Goal: Transaction & Acquisition: Obtain resource

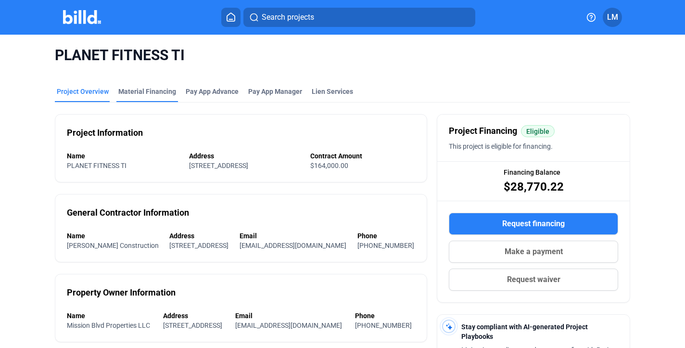
click at [163, 97] on div "Material Financing" at bounding box center [147, 94] width 62 height 15
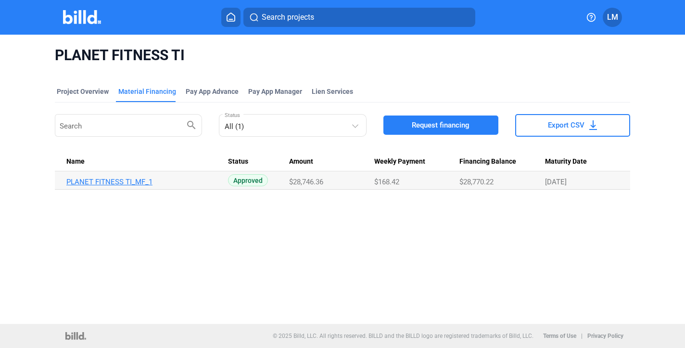
click at [125, 180] on link "PLANET FITNESS TI_MF_1" at bounding box center [142, 181] width 153 height 9
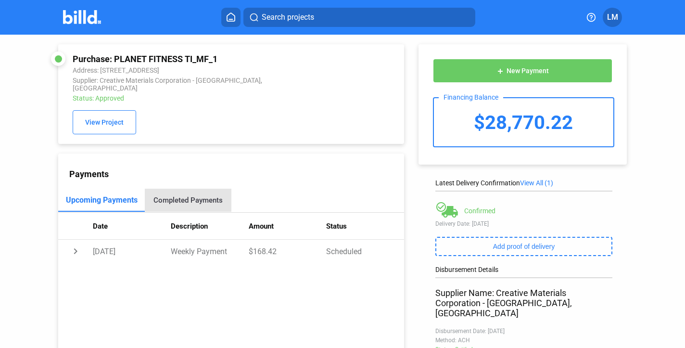
click at [188, 189] on div "Completed Payments" at bounding box center [188, 200] width 87 height 23
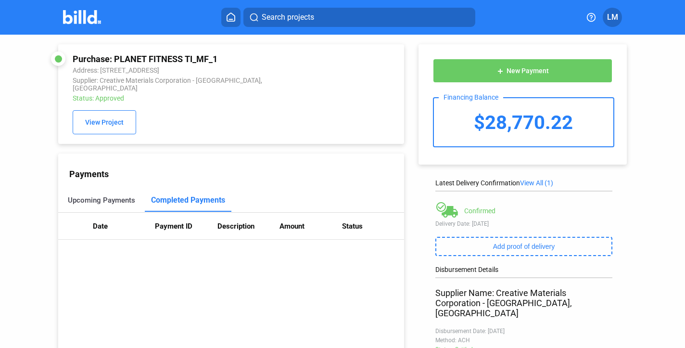
click at [93, 196] on div "Upcoming Payments" at bounding box center [101, 200] width 67 height 9
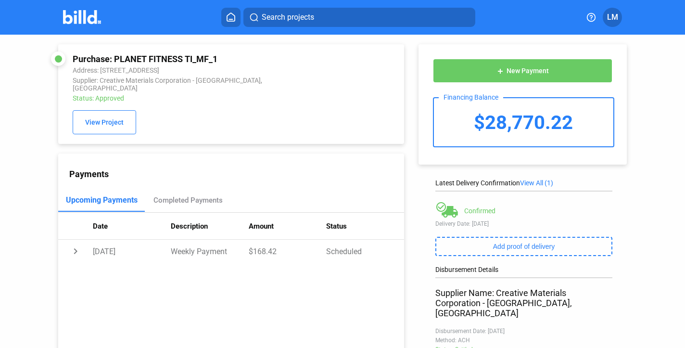
click at [230, 16] on icon at bounding box center [231, 17] width 10 height 9
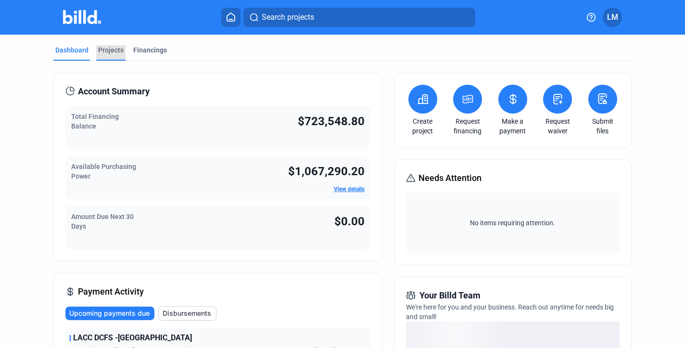
click at [112, 54] on div "Projects" at bounding box center [110, 50] width 25 height 10
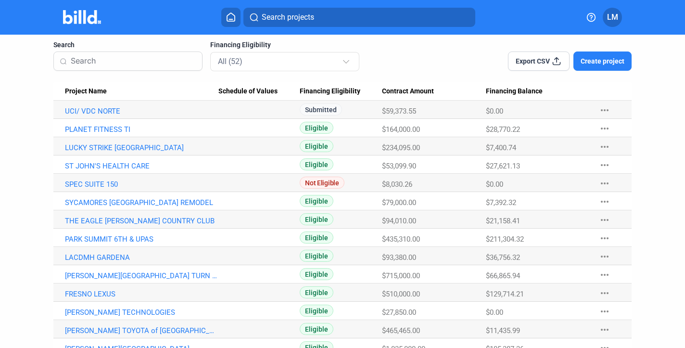
scroll to position [90, 0]
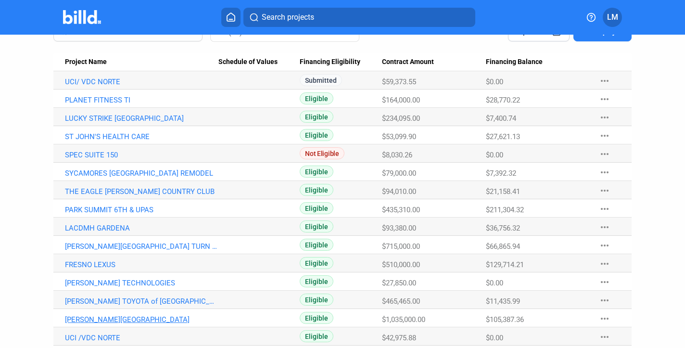
click at [120, 317] on link "[PERSON_NAME][GEOGRAPHIC_DATA]" at bounding box center [141, 319] width 153 height 9
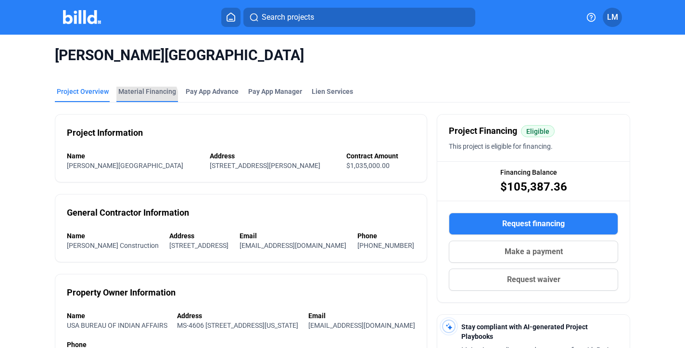
click at [142, 100] on div "Material Financing" at bounding box center [147, 94] width 62 height 15
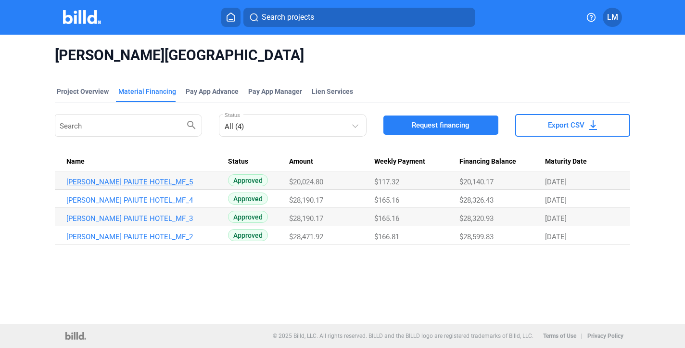
click at [125, 183] on link "[PERSON_NAME] PAIUTE HOTEL_MF_5" at bounding box center [142, 181] width 153 height 9
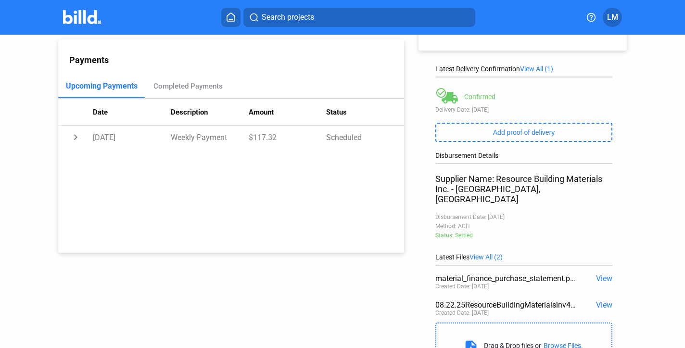
scroll to position [116, 0]
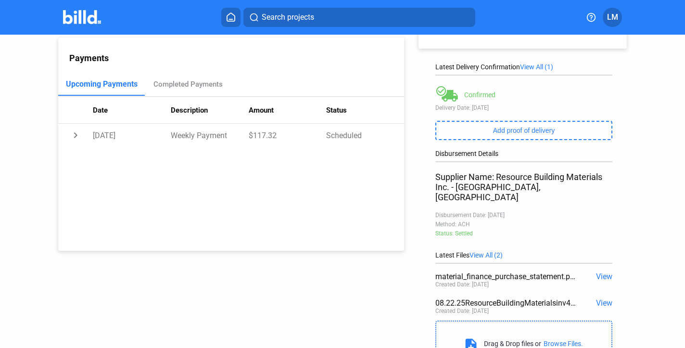
click at [594, 301] on div "08.22.25ResourceBuildingMaterialsinv4068259.pdf View Created Date: [DATE]" at bounding box center [523, 307] width 177 height 26
click at [596, 298] on span "View" at bounding box center [604, 302] width 16 height 9
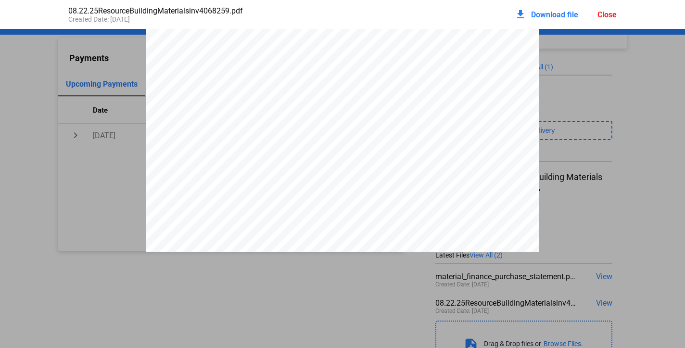
scroll to position [0, 0]
click at [607, 8] on div "download Download file Close" at bounding box center [566, 14] width 102 height 21
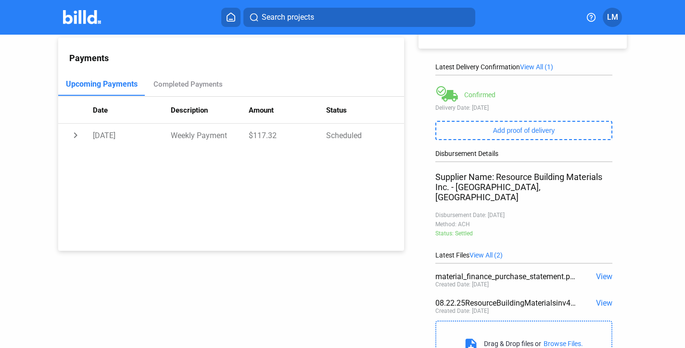
click at [607, 13] on span "LM" at bounding box center [612, 18] width 11 height 12
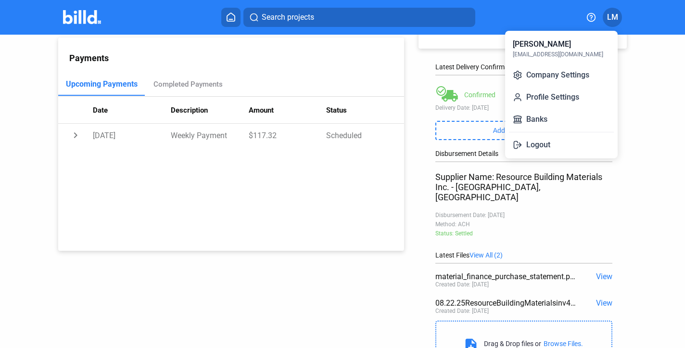
click at [233, 255] on div at bounding box center [342, 174] width 685 height 348
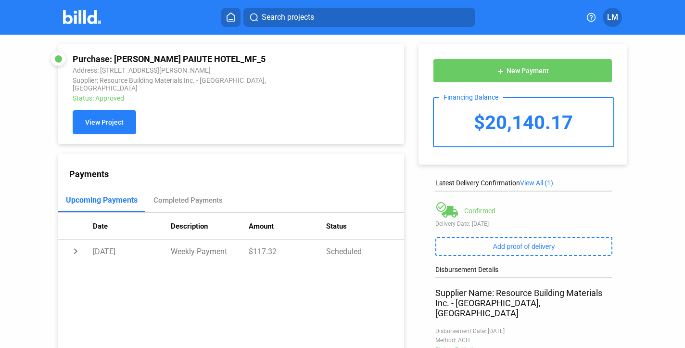
click at [112, 120] on span "View Project" at bounding box center [104, 123] width 38 height 8
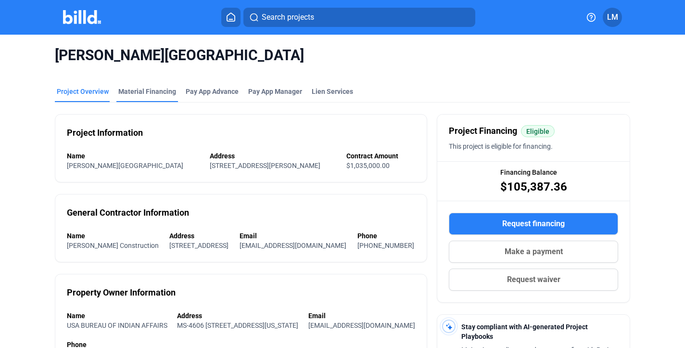
click at [145, 92] on div "Material Financing" at bounding box center [147, 92] width 58 height 10
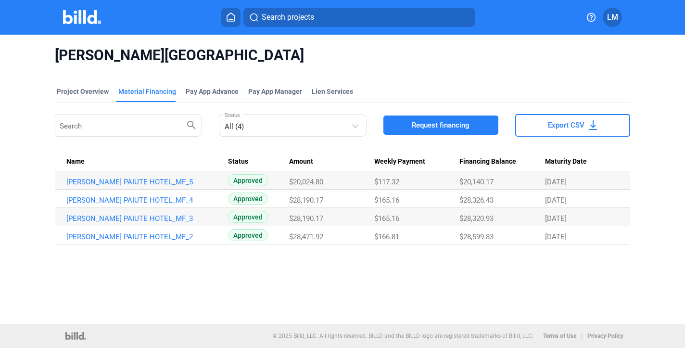
click at [531, 295] on div "[PERSON_NAME] PAIUTE HOTEL Project Overview Material Financing Pay App Advance …" at bounding box center [342, 179] width 685 height 289
click at [462, 130] on button "Request financing" at bounding box center [440, 124] width 115 height 19
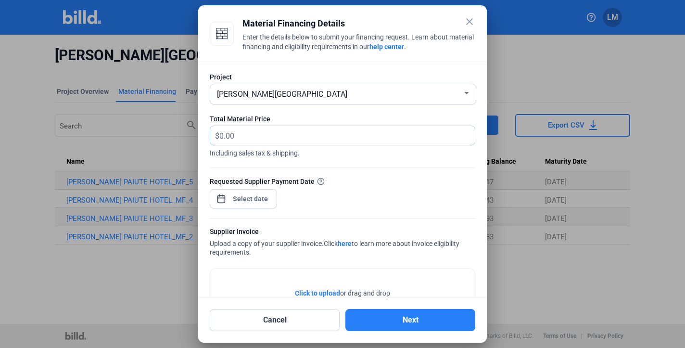
click at [295, 132] on input "text" at bounding box center [346, 135] width 255 height 19
type input "4,362.60"
click at [260, 201] on div "close Material Financing Details Enter the details below to submit your financi…" at bounding box center [342, 174] width 685 height 348
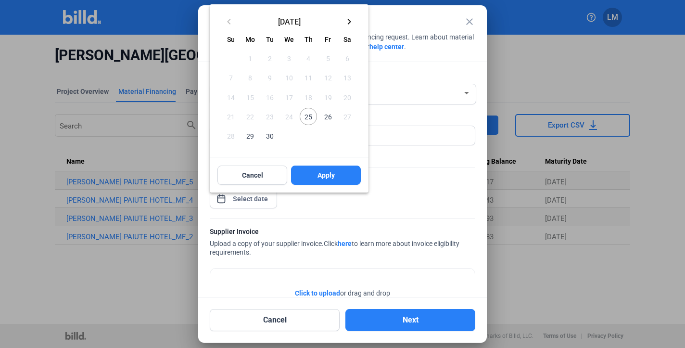
click at [323, 115] on span "26" at bounding box center [327, 116] width 17 height 17
click at [328, 173] on span "Apply" at bounding box center [325, 175] width 17 height 10
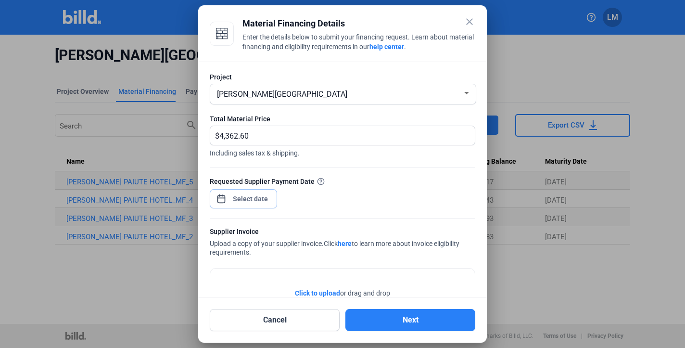
scroll to position [49, 0]
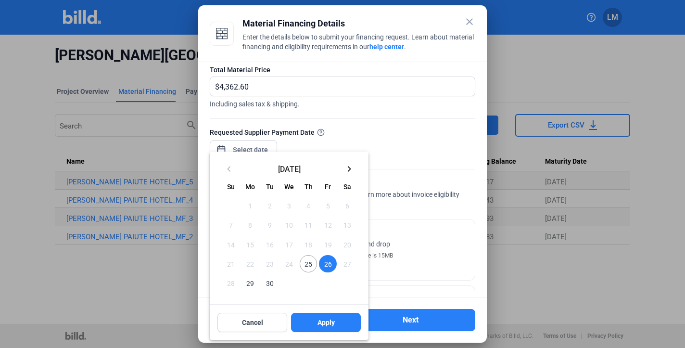
click at [325, 267] on span "26" at bounding box center [327, 263] width 17 height 17
click at [325, 319] on span "Apply" at bounding box center [325, 322] width 17 height 10
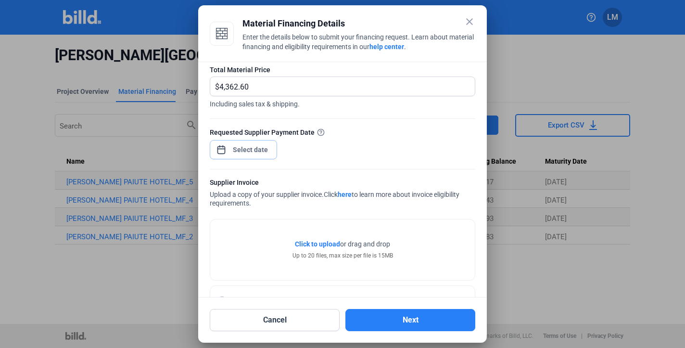
scroll to position [85, 0]
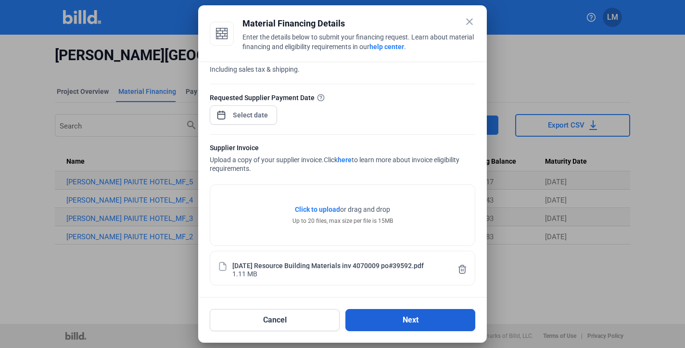
click at [389, 316] on button "Next" at bounding box center [410, 320] width 130 height 22
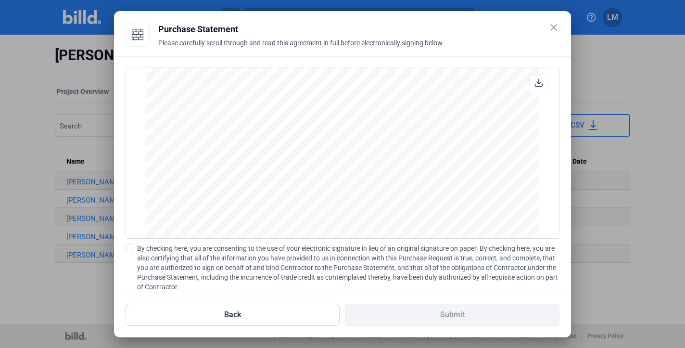
scroll to position [798, 0]
click at [126, 249] on span at bounding box center [130, 247] width 8 height 8
click at [0, 0] on input "By checking here, you are consenting to the use of your electronic signature in…" at bounding box center [0, 0] width 0 height 0
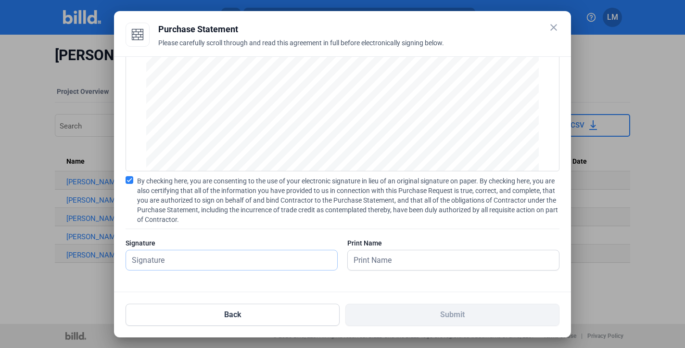
click at [242, 265] on input "text" at bounding box center [226, 260] width 201 height 20
type input "[PERSON_NAME]"
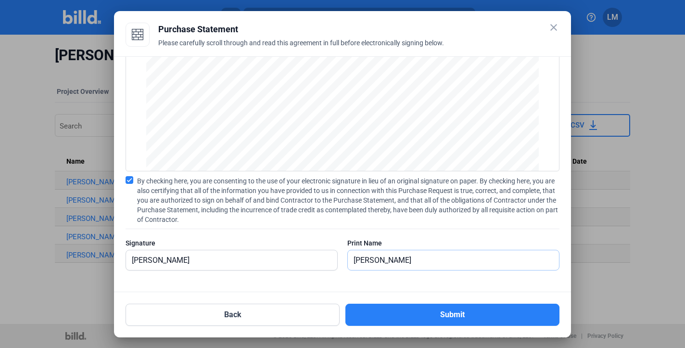
type input "[PERSON_NAME]"
click at [374, 303] on div "Back Submit" at bounding box center [343, 309] width 434 height 34
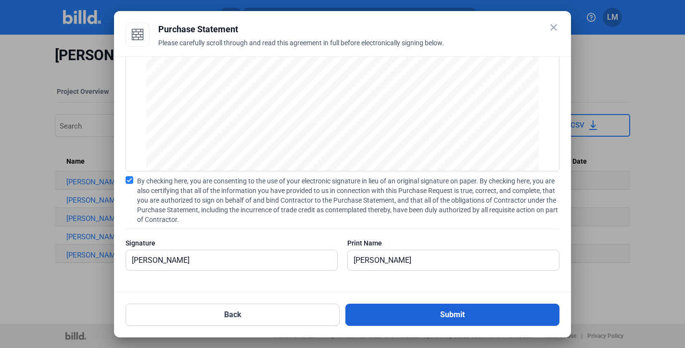
click at [379, 309] on button "Submit" at bounding box center [452, 314] width 214 height 22
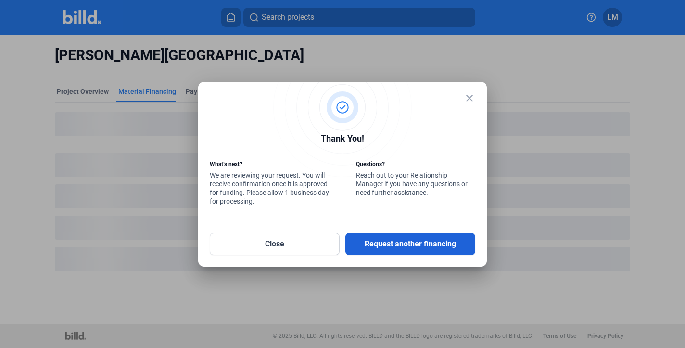
click at [375, 245] on button "Request another financing" at bounding box center [410, 244] width 130 height 22
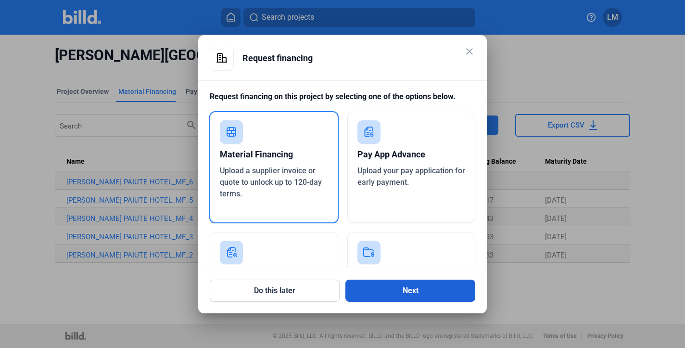
click at [401, 289] on button "Next" at bounding box center [410, 290] width 130 height 22
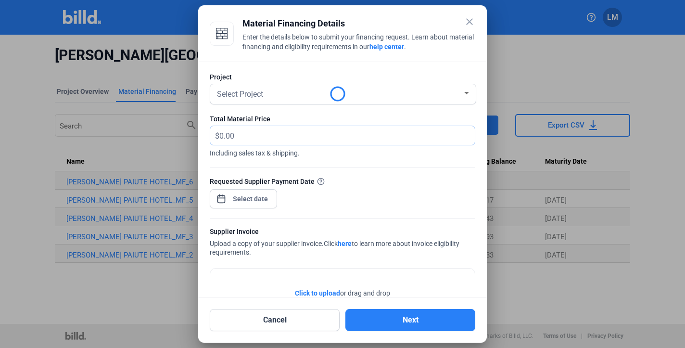
click at [261, 128] on input "text" at bounding box center [341, 135] width 244 height 19
type input "15,223.90"
click at [259, 200] on div "close Material Financing Details Enter the details below to submit your financi…" at bounding box center [342, 174] width 685 height 348
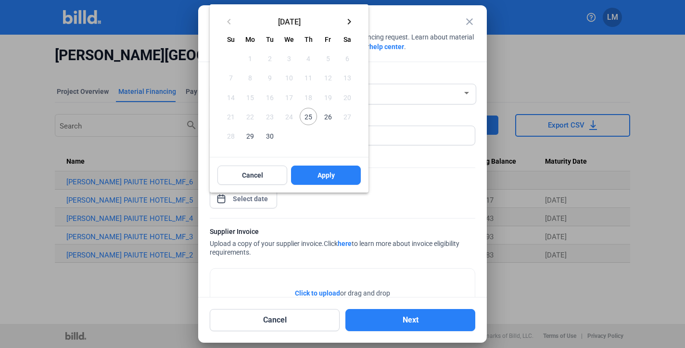
click at [347, 24] on mat-icon "keyboard_arrow_right" at bounding box center [349, 22] width 12 height 12
click at [305, 76] on span "9" at bounding box center [308, 77] width 17 height 17
click at [313, 174] on button "Apply" at bounding box center [326, 174] width 70 height 19
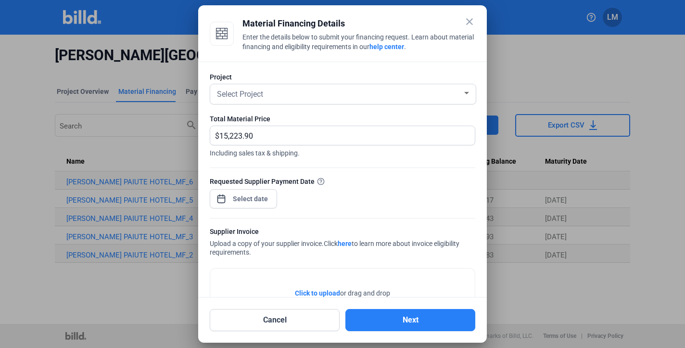
click at [372, 195] on div "Requested Supplier Payment Date" at bounding box center [342, 197] width 265 height 42
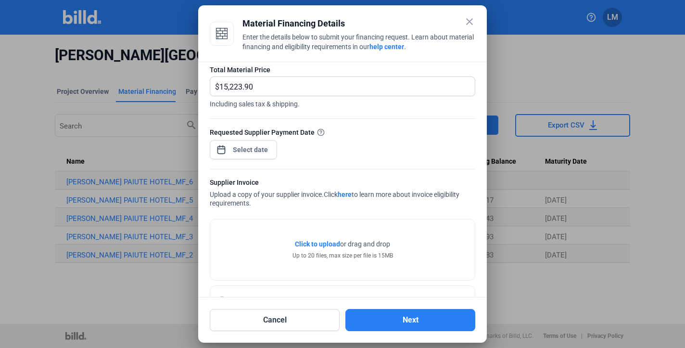
scroll to position [85, 0]
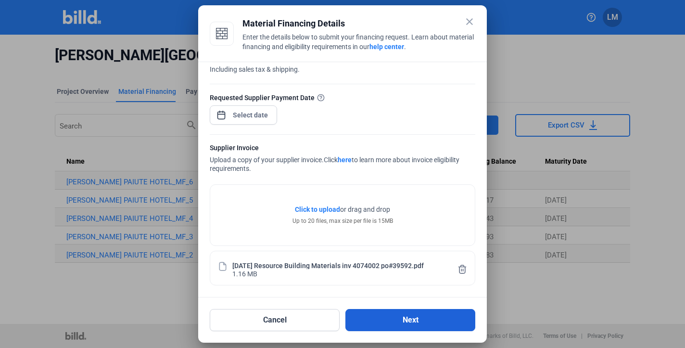
click at [390, 321] on button "Next" at bounding box center [410, 320] width 130 height 22
click at [393, 322] on button "Next" at bounding box center [410, 320] width 130 height 22
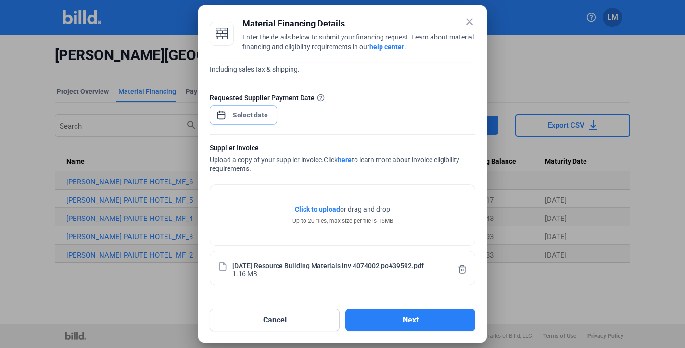
click at [257, 112] on div "close Material Financing Details Enter the details below to submit your financi…" at bounding box center [342, 174] width 685 height 348
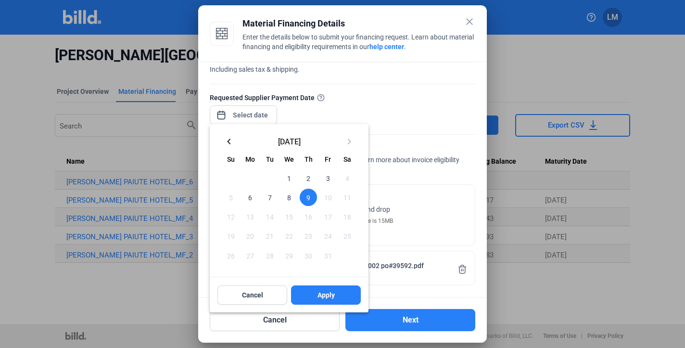
click at [306, 196] on span "9" at bounding box center [308, 197] width 17 height 17
click at [330, 299] on span "Apply" at bounding box center [325, 295] width 17 height 10
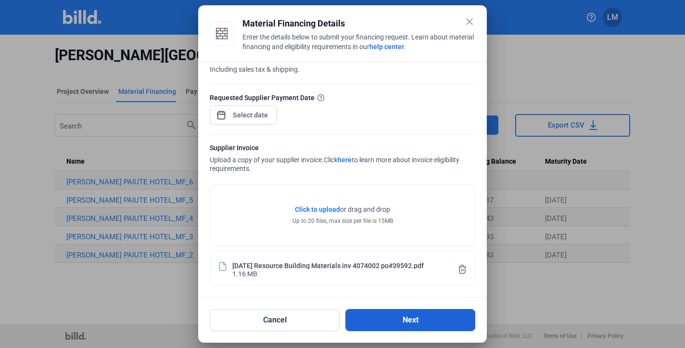
click at [400, 318] on button "Next" at bounding box center [410, 320] width 130 height 22
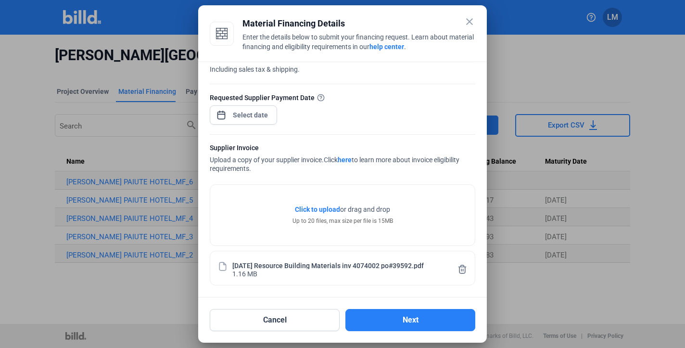
scroll to position [0, 0]
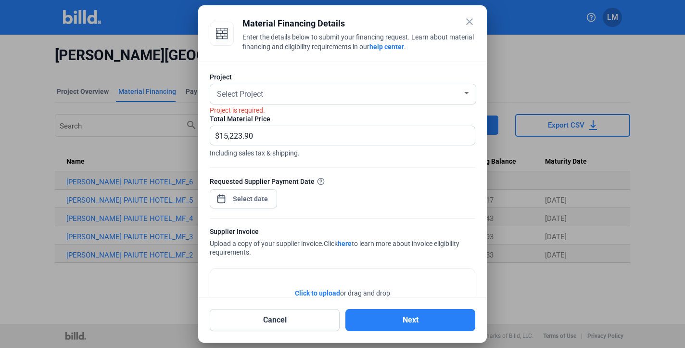
click at [382, 92] on div "Select Project" at bounding box center [338, 93] width 247 height 13
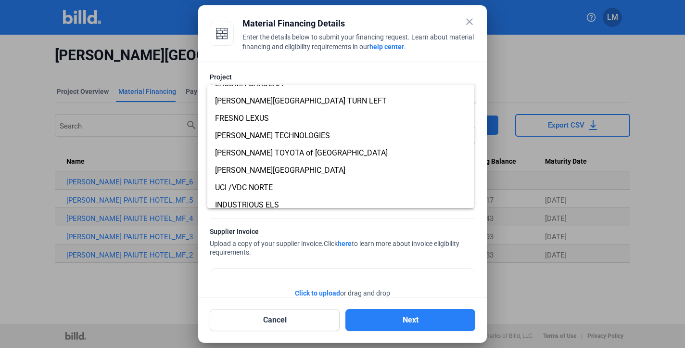
scroll to position [138, 0]
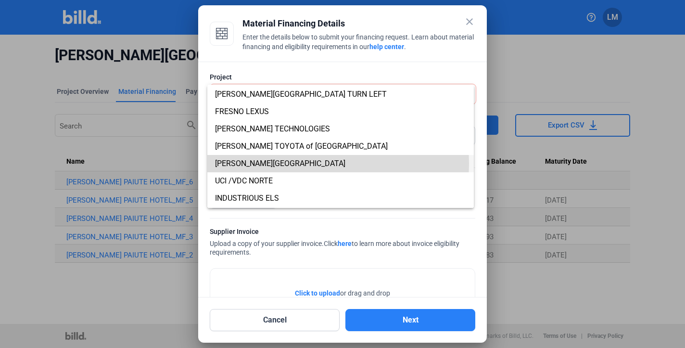
click at [289, 164] on span "[PERSON_NAME][GEOGRAPHIC_DATA]" at bounding box center [280, 163] width 130 height 9
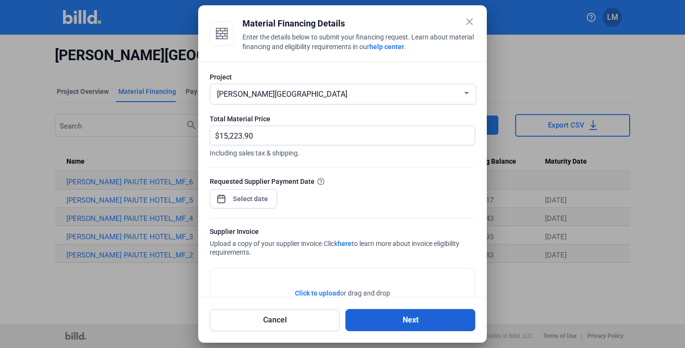
click at [419, 319] on button "Next" at bounding box center [410, 320] width 130 height 22
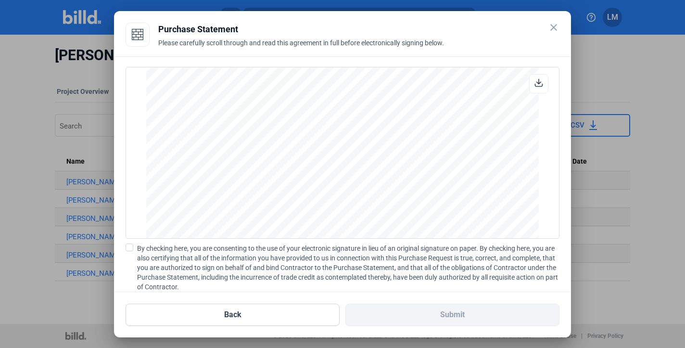
scroll to position [798, 0]
click at [132, 251] on span at bounding box center [130, 247] width 8 height 8
click at [0, 0] on input "By checking here, you are consenting to the use of your electronic signature in…" at bounding box center [0, 0] width 0 height 0
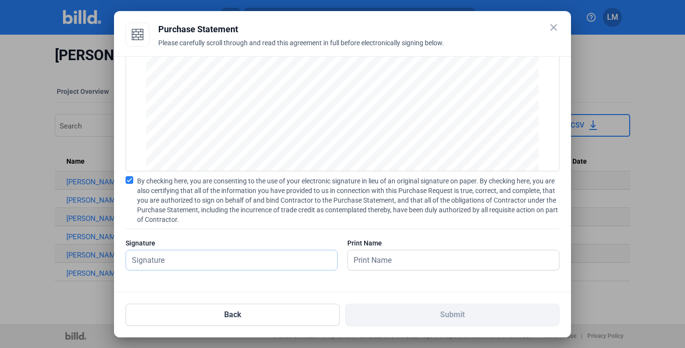
click at [267, 267] on input "text" at bounding box center [231, 260] width 211 height 20
type input "[PERSON_NAME]"
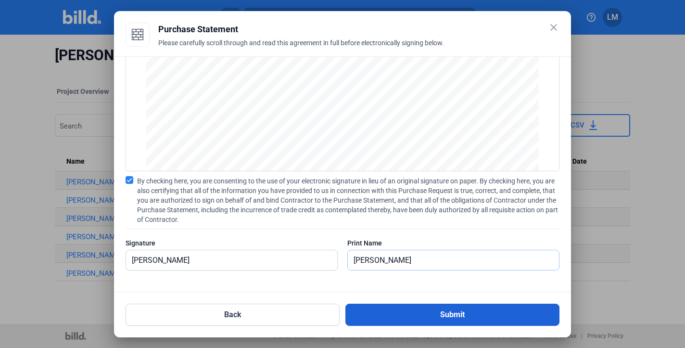
type input "[PERSON_NAME]"
click at [393, 305] on button "Submit" at bounding box center [452, 314] width 214 height 22
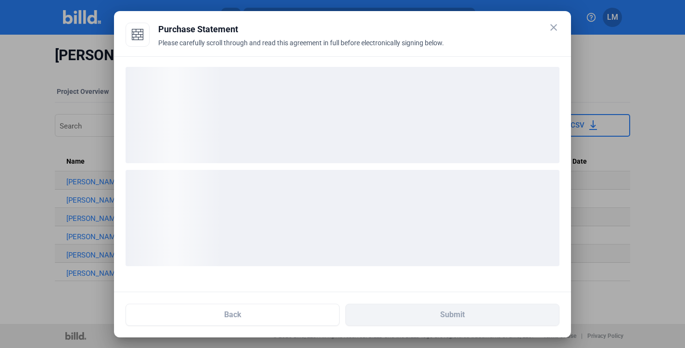
scroll to position [0, 0]
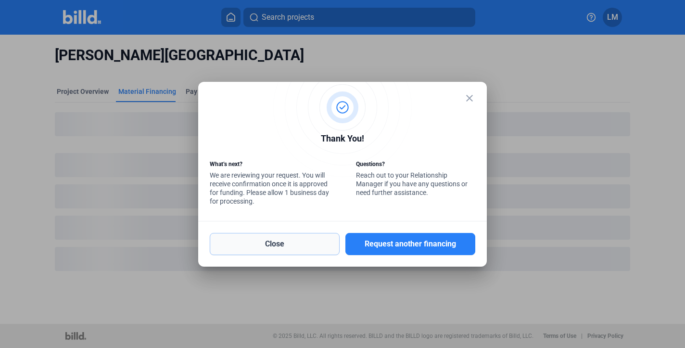
click at [299, 245] on button "Close" at bounding box center [275, 244] width 130 height 22
